Goal: Use online tool/utility: Utilize a website feature to perform a specific function

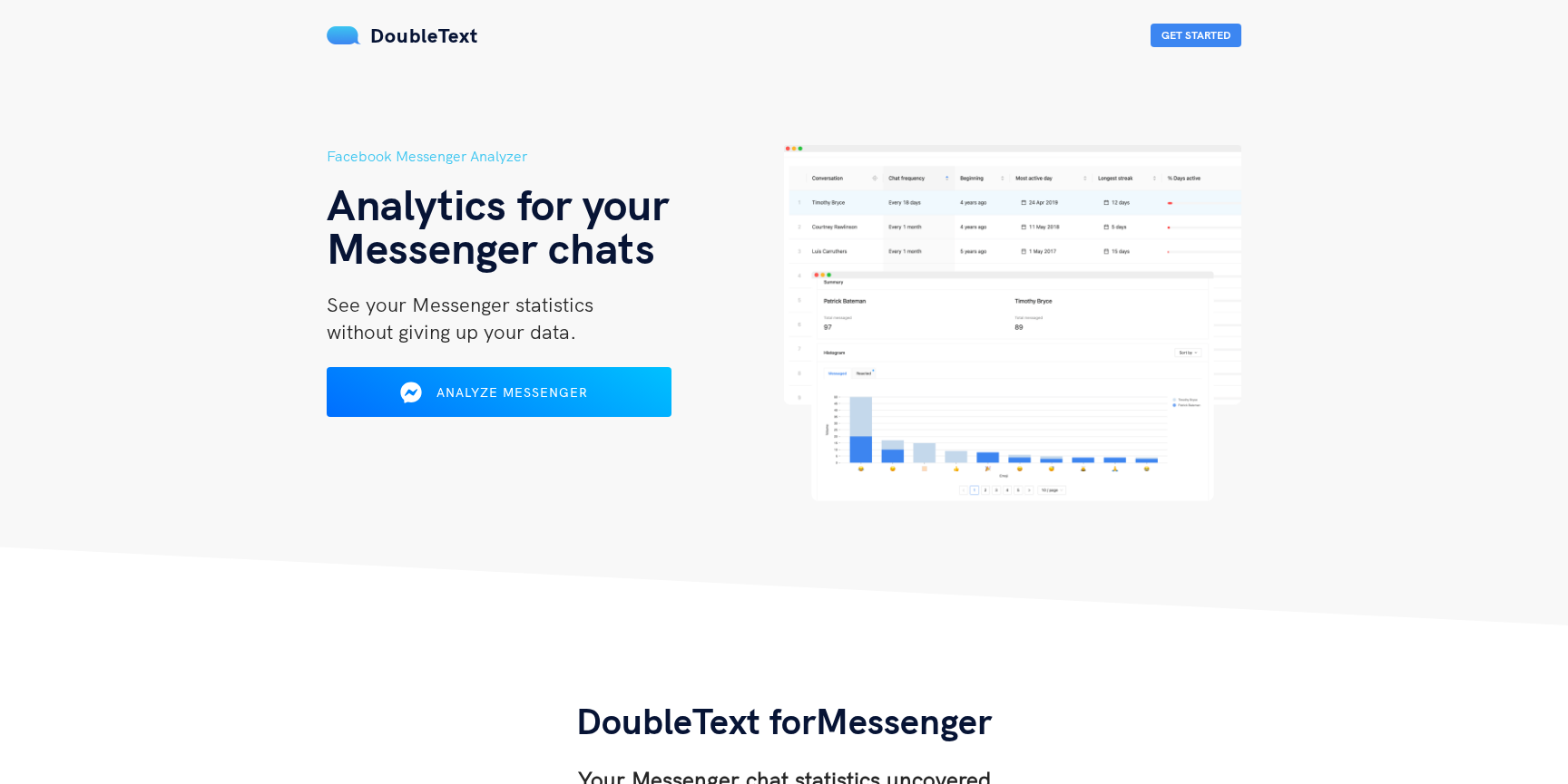
click at [454, 365] on div "Facebook Messenger Analyzer Analytics for your Messenger chats See your Messeng…" at bounding box center [556, 323] width 458 height 357
click at [454, 376] on button "Analyze Messenger" at bounding box center [499, 392] width 352 height 51
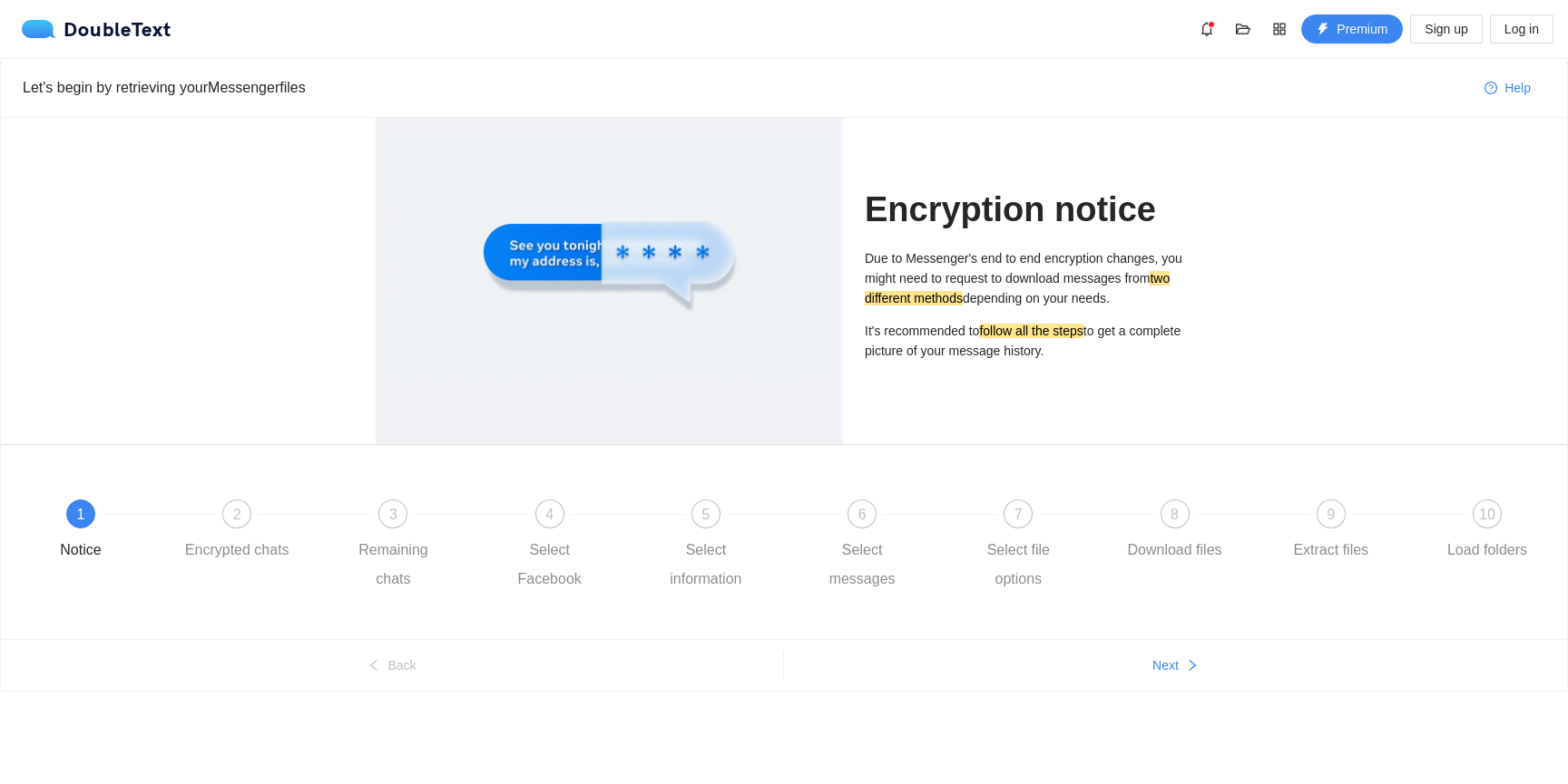
click at [587, 240] on div at bounding box center [609, 257] width 431 height 242
click at [705, 251] on div at bounding box center [609, 257] width 431 height 242
click at [273, 531] on div "2 Encrypted chats" at bounding box center [263, 532] width 156 height 65
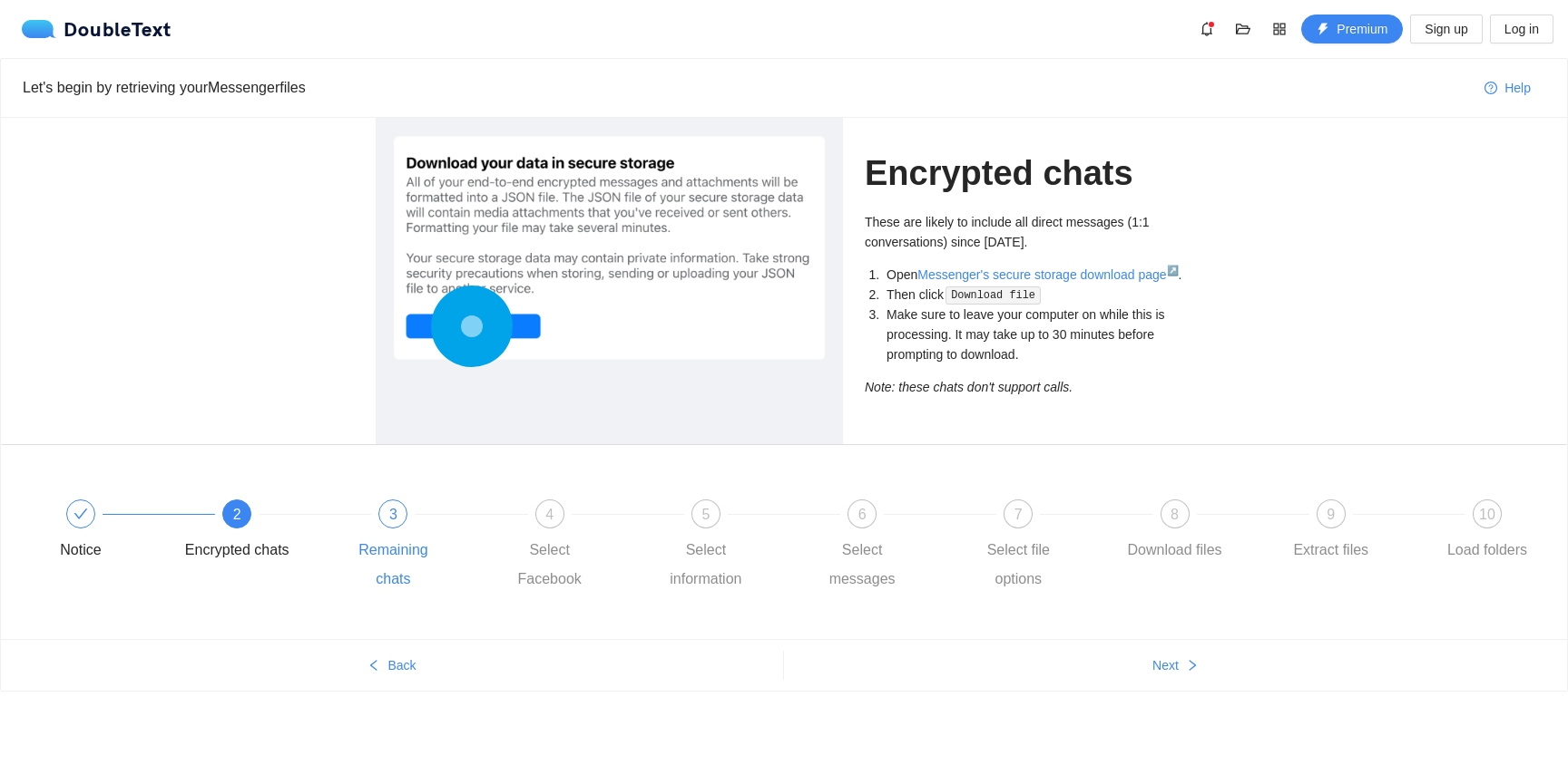
click at [362, 545] on div "Remaining chats" at bounding box center [393, 565] width 105 height 58
